Goal: Transaction & Acquisition: Subscribe to service/newsletter

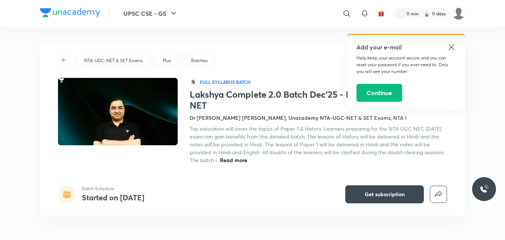
click at [218, 119] on h4 "Dr [PERSON_NAME] [PERSON_NAME], Unacademy NTA-UGC-NET & SET Exams, NTA I" at bounding box center [298, 118] width 217 height 8
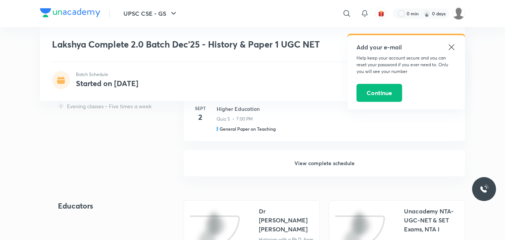
scroll to position [856, 0]
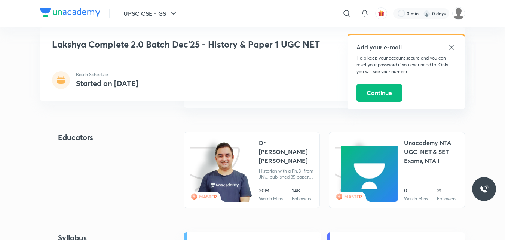
click at [257, 167] on link "MASTER Dr [PERSON_NAME] [PERSON_NAME] Historian with a Ph.D. from JNU, publishe…" at bounding box center [252, 170] width 136 height 76
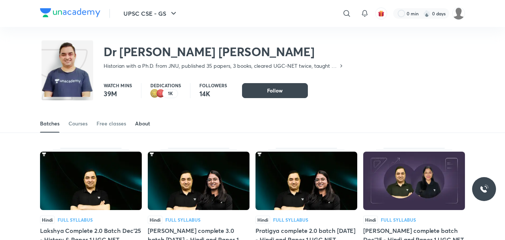
click at [140, 123] on div "About" at bounding box center [142, 123] width 15 height 7
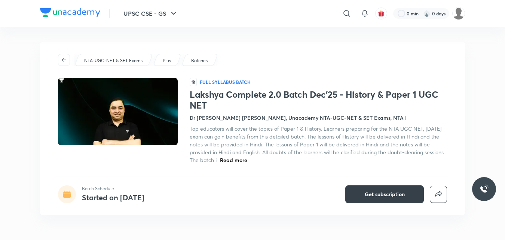
click at [383, 191] on span "Get subscription" at bounding box center [385, 194] width 40 height 7
